Goal: Information Seeking & Learning: Learn about a topic

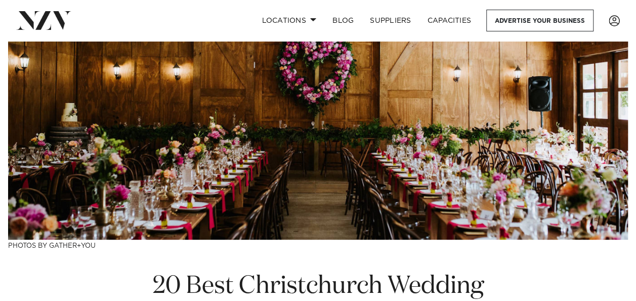
scroll to position [102, 0]
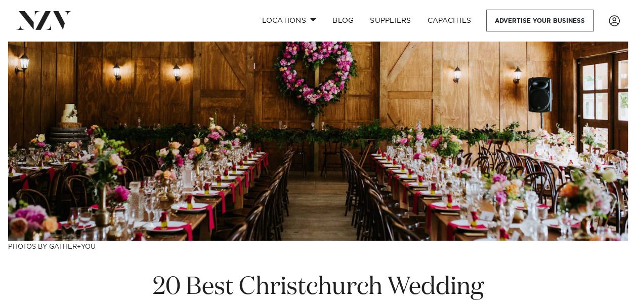
click at [319, 91] on img at bounding box center [318, 89] width 620 height 301
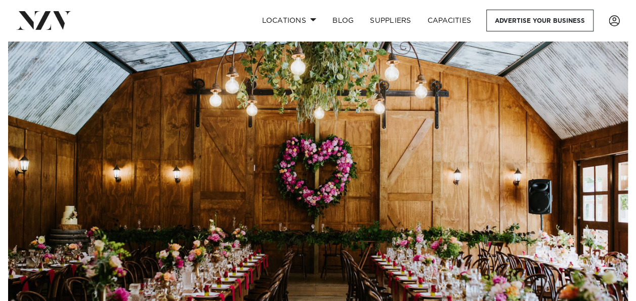
click at [337, 193] on img at bounding box center [318, 191] width 620 height 301
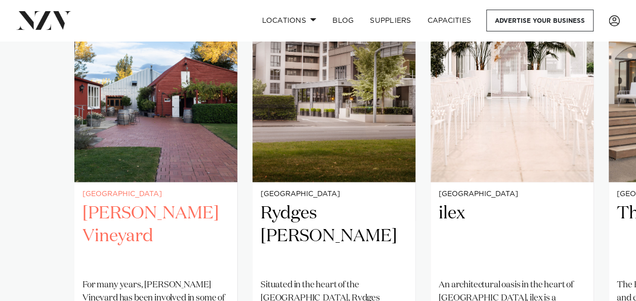
scroll to position [752, 0]
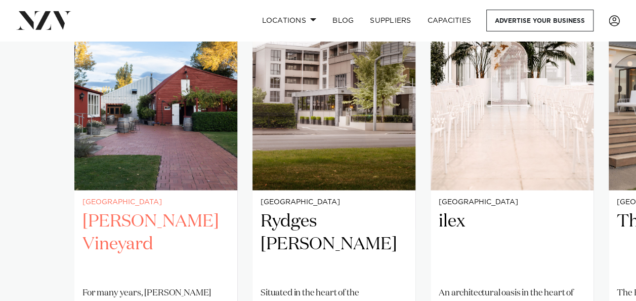
click at [150, 209] on h2 "[PERSON_NAME] Vineyard" at bounding box center [155, 243] width 147 height 68
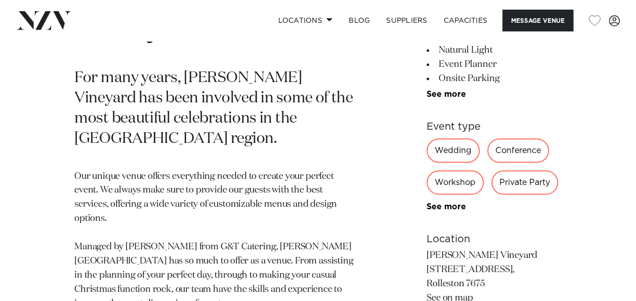
scroll to position [439, 0]
click at [493, 144] on div "Conference" at bounding box center [518, 150] width 62 height 24
click at [427, 154] on div "Wedding" at bounding box center [453, 150] width 53 height 24
click at [505, 153] on div "Conference" at bounding box center [518, 150] width 62 height 24
click at [432, 188] on div "Workshop" at bounding box center [455, 182] width 57 height 24
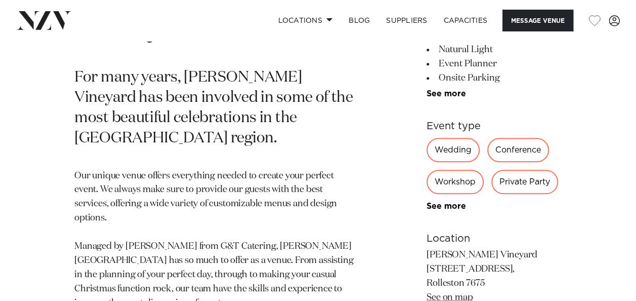
click at [527, 192] on div "Wedding Conference Workshop Private Party Meeting Product Launch Exhibition Awa…" at bounding box center [494, 174] width 135 height 73
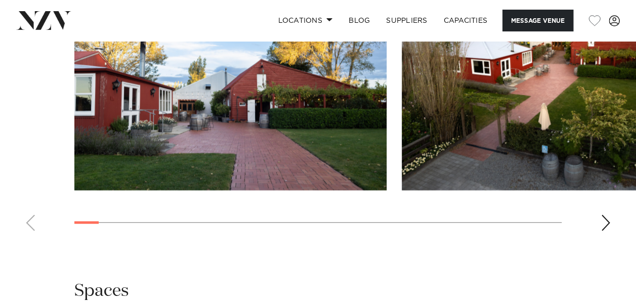
scroll to position [1078, 0]
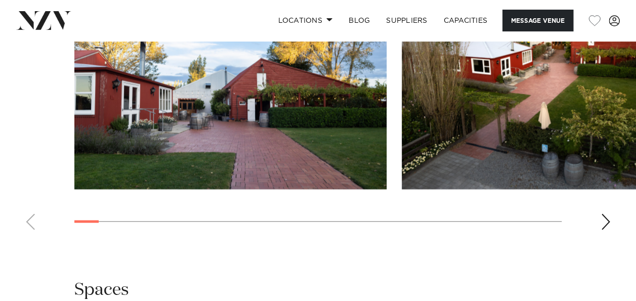
click at [601, 219] on div "Next slide" at bounding box center [606, 222] width 10 height 16
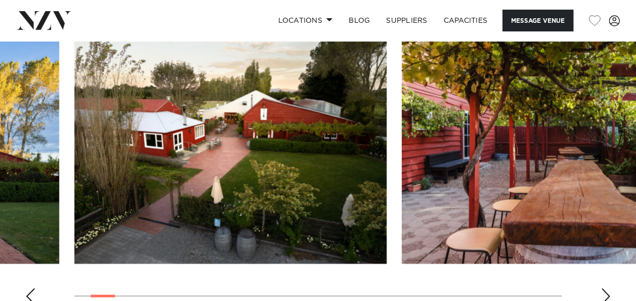
scroll to position [1013, 0]
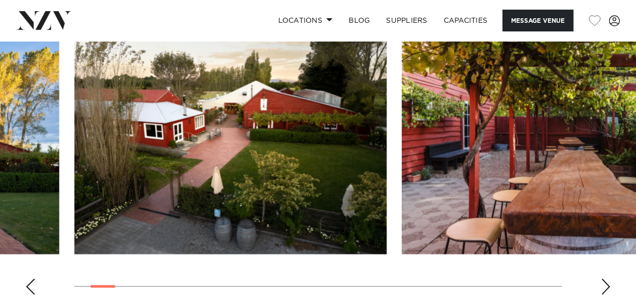
click at [607, 283] on div "Next slide" at bounding box center [606, 286] width 10 height 16
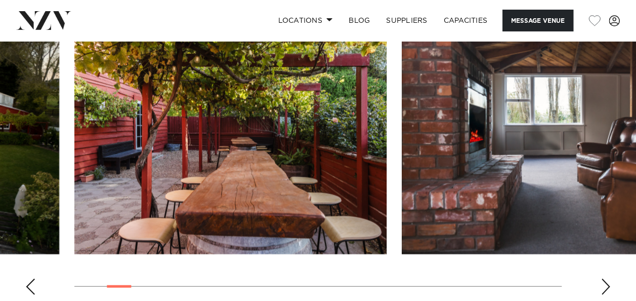
click at [607, 283] on div "Next slide" at bounding box center [606, 286] width 10 height 16
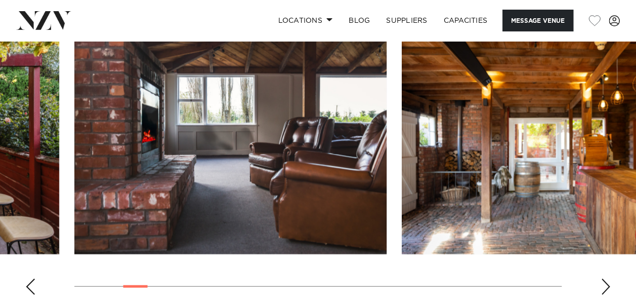
click at [607, 283] on div "Next slide" at bounding box center [606, 286] width 10 height 16
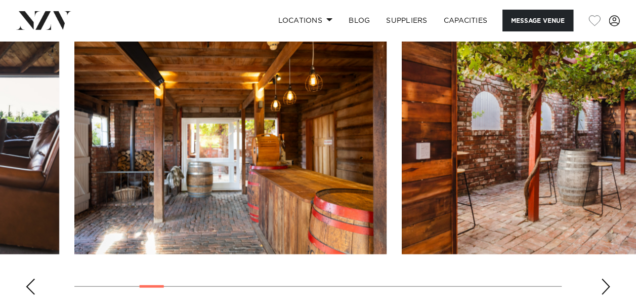
click at [607, 283] on div "Next slide" at bounding box center [606, 286] width 10 height 16
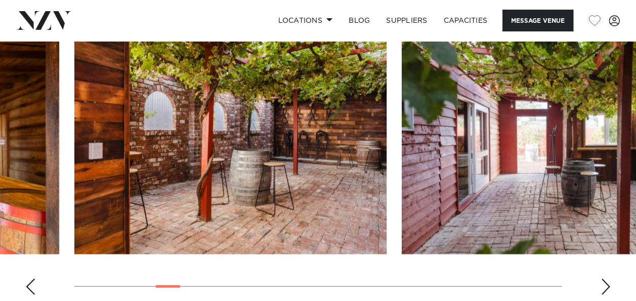
click at [607, 283] on div "Next slide" at bounding box center [606, 286] width 10 height 16
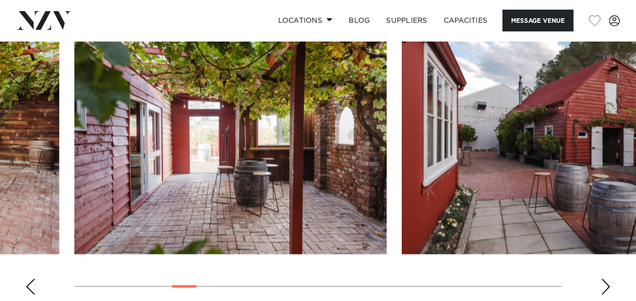
click at [607, 283] on div "Next slide" at bounding box center [606, 286] width 10 height 16
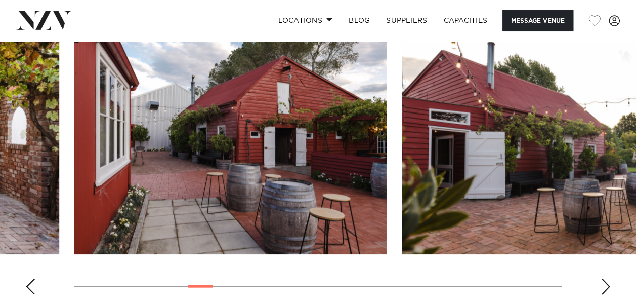
click at [607, 283] on div "Next slide" at bounding box center [606, 286] width 10 height 16
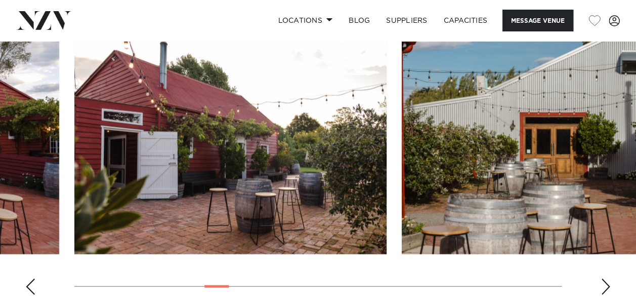
click at [607, 283] on div "Next slide" at bounding box center [606, 286] width 10 height 16
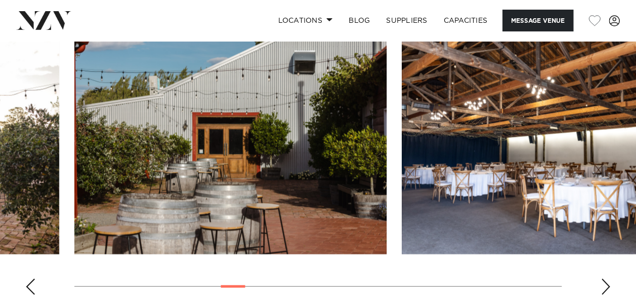
click at [607, 283] on div "Next slide" at bounding box center [606, 286] width 10 height 16
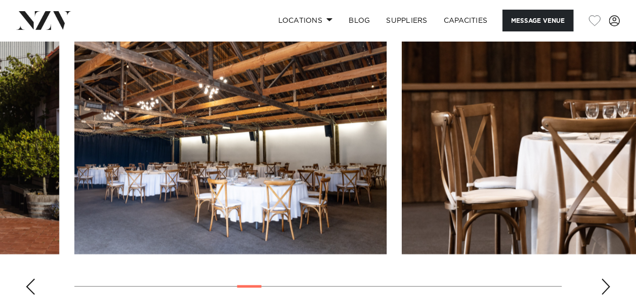
click at [302, 133] on img "11 / 30" at bounding box center [230, 139] width 312 height 229
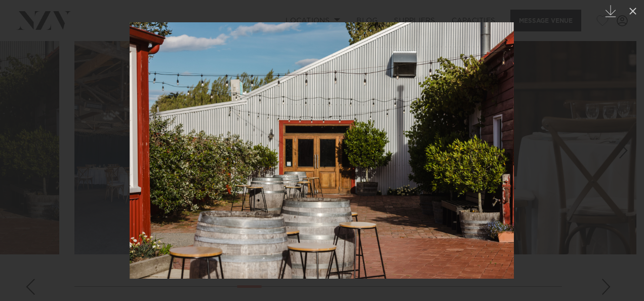
click at [84, 286] on div at bounding box center [322, 150] width 644 height 301
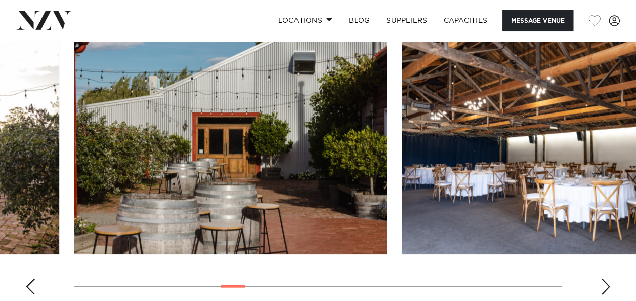
click at [479, 162] on img "11 / 30" at bounding box center [558, 139] width 312 height 229
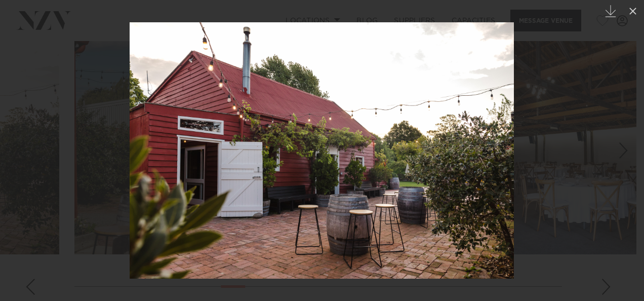
click at [540, 140] on div at bounding box center [322, 150] width 644 height 301
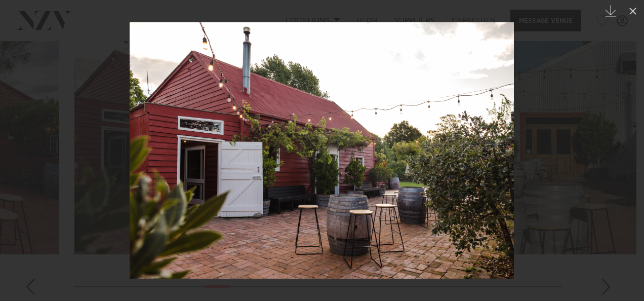
click at [537, 171] on div at bounding box center [322, 150] width 644 height 301
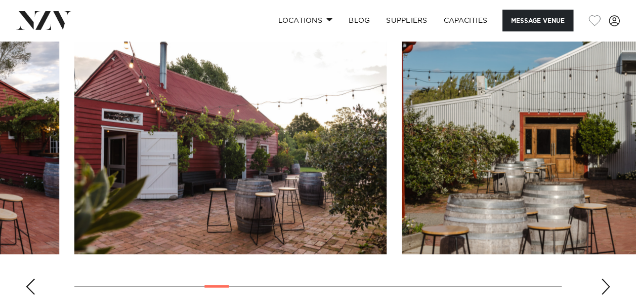
click at [607, 279] on div "Next slide" at bounding box center [606, 286] width 10 height 16
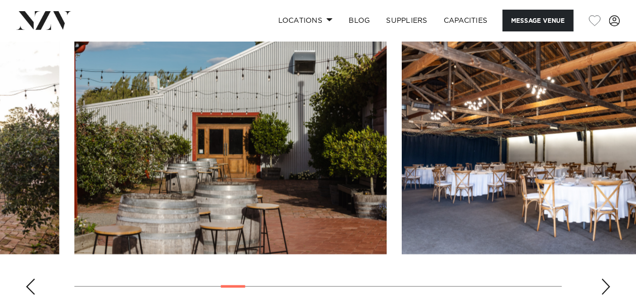
click at [469, 146] on img "11 / 30" at bounding box center [558, 139] width 312 height 229
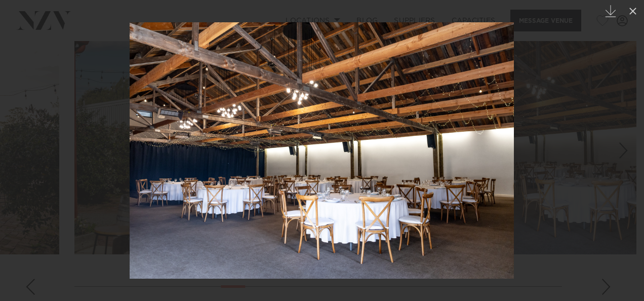
click at [570, 193] on div at bounding box center [322, 150] width 644 height 301
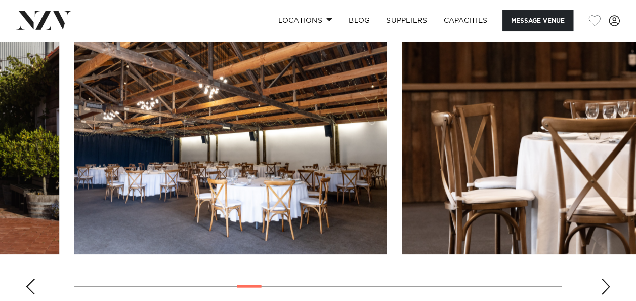
click at [618, 284] on swiper-container at bounding box center [318, 164] width 636 height 278
click at [606, 278] on div "Next slide" at bounding box center [606, 286] width 10 height 16
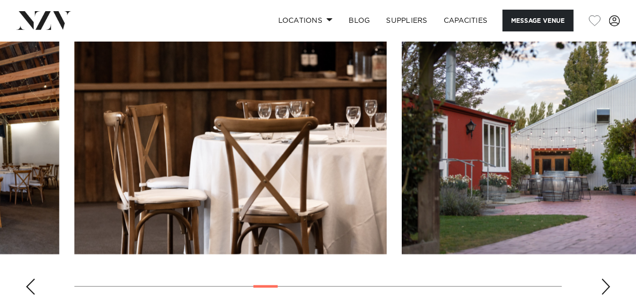
click at [606, 278] on div "Next slide" at bounding box center [606, 286] width 10 height 16
